Goal: Information Seeking & Learning: Learn about a topic

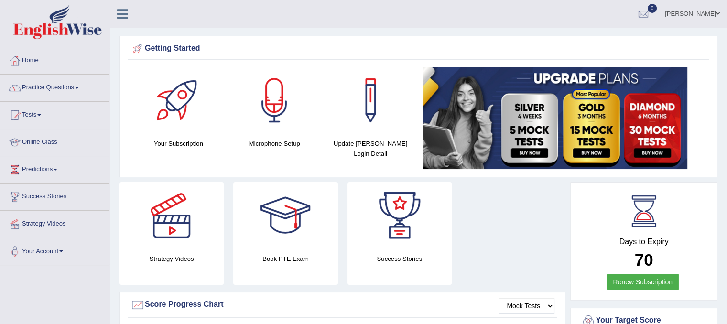
click at [38, 85] on link "Practice Questions" at bounding box center [54, 87] width 109 height 24
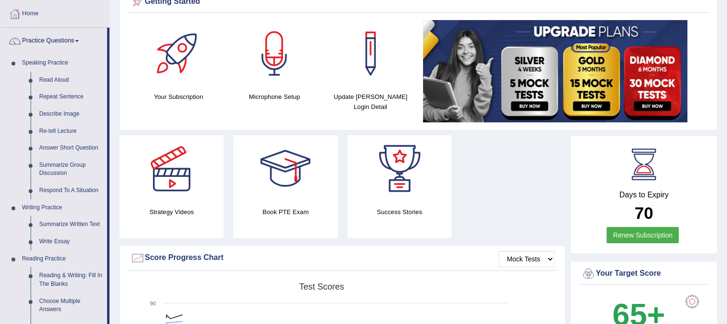
scroll to position [10, 0]
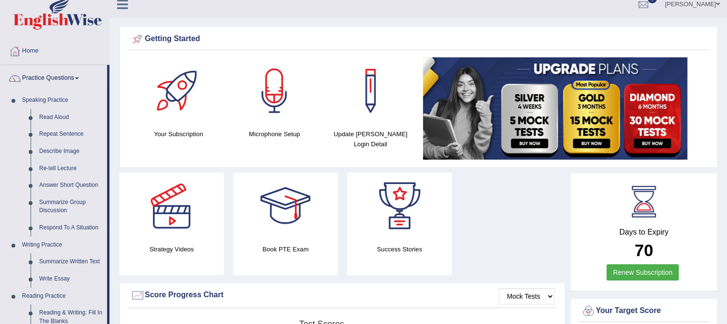
click at [726, 78] on html "Toggle navigation Home Practice Questions Speaking Practice Read Aloud Repeat S…" at bounding box center [363, 152] width 727 height 324
click at [64, 116] on link "Read Aloud" at bounding box center [71, 117] width 72 height 17
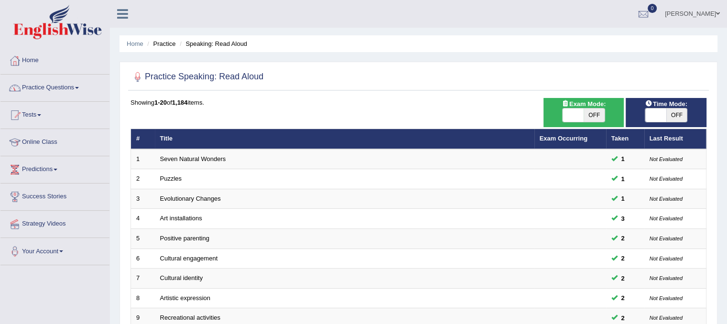
click at [122, 16] on icon at bounding box center [122, 14] width 11 height 12
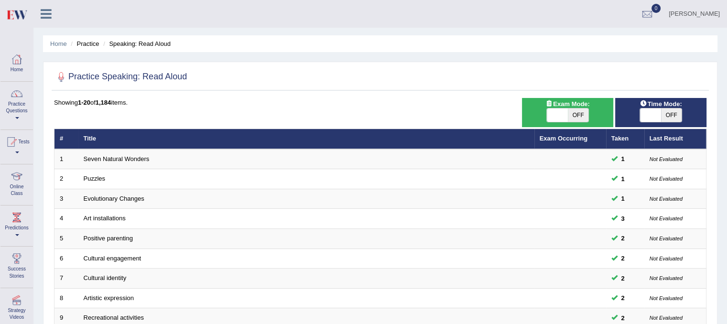
click at [122, 16] on div "Punam Toggle navigation Username: PunamRijal Access Type: Online Subscription: …" at bounding box center [379, 14] width 693 height 28
drag, startPoint x: 43, startPoint y: 16, endPoint x: 245, endPoint y: 85, distance: 213.4
click at [245, 85] on div at bounding box center [380, 77] width 652 height 20
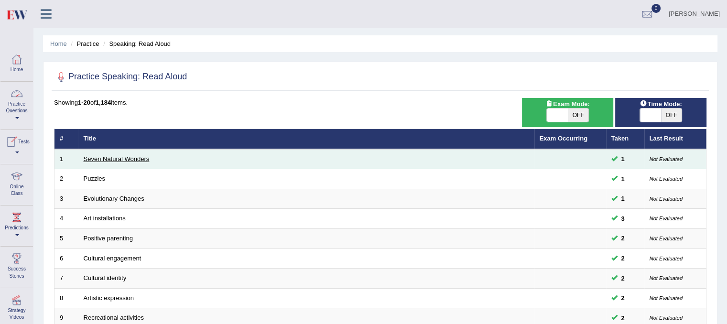
click at [91, 159] on link "Seven Natural Wonders" at bounding box center [117, 158] width 66 height 7
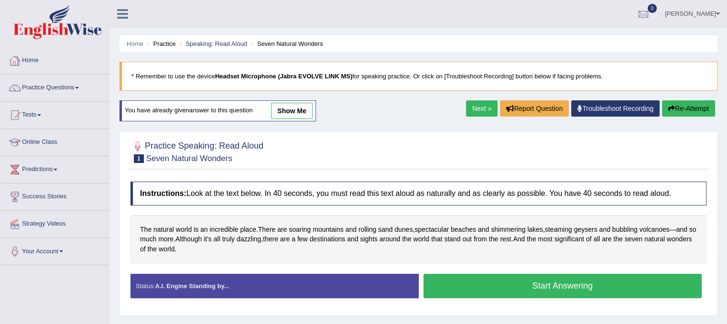
click at [27, 61] on link "Home" at bounding box center [54, 59] width 109 height 24
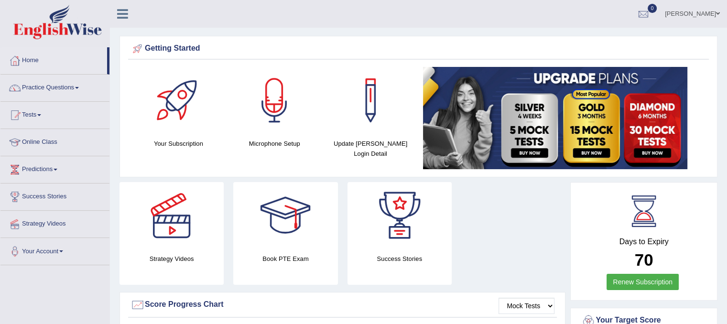
click at [54, 85] on link "Practice Questions" at bounding box center [54, 87] width 109 height 24
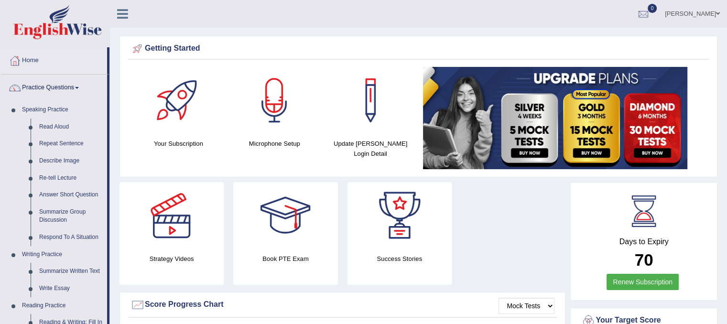
scroll to position [456, 0]
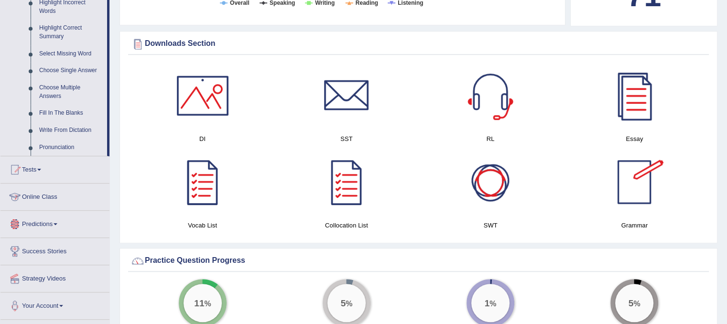
click at [46, 196] on link "Online Class" at bounding box center [54, 196] width 109 height 24
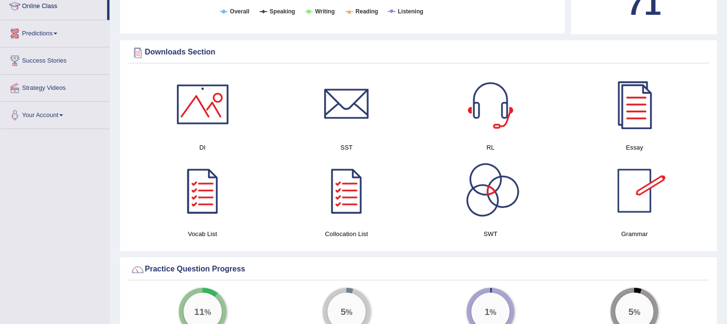
scroll to position [271, 0]
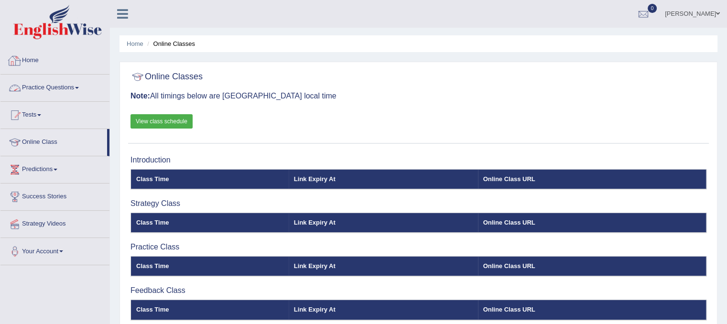
click at [39, 56] on link "Home" at bounding box center [54, 59] width 109 height 24
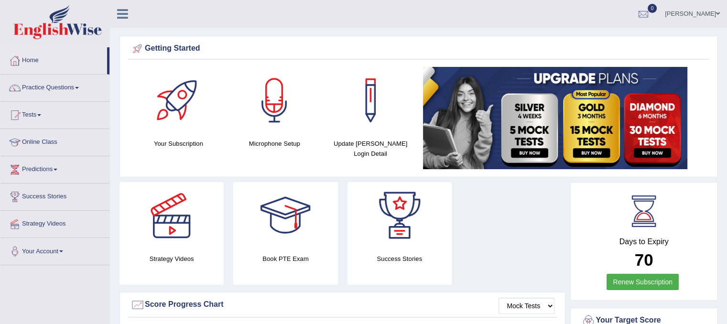
click at [471, 18] on ul "[PERSON_NAME] Toggle navigation Username: PunamRijal Access Type: Online Subscr…" at bounding box center [511, 13] width 432 height 27
click at [71, 90] on link "Practice Questions" at bounding box center [54, 87] width 109 height 24
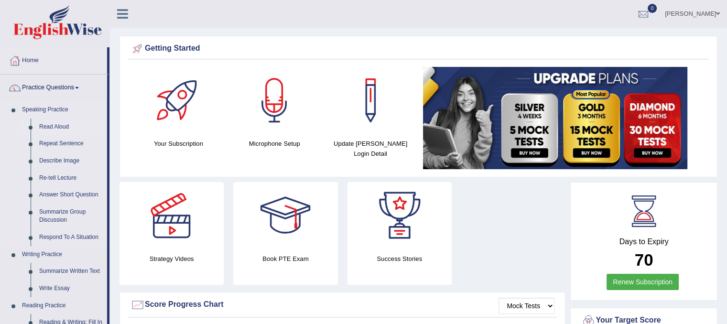
click at [44, 128] on link "Read Aloud" at bounding box center [71, 127] width 72 height 17
